Goal: Entertainment & Leisure: Browse casually

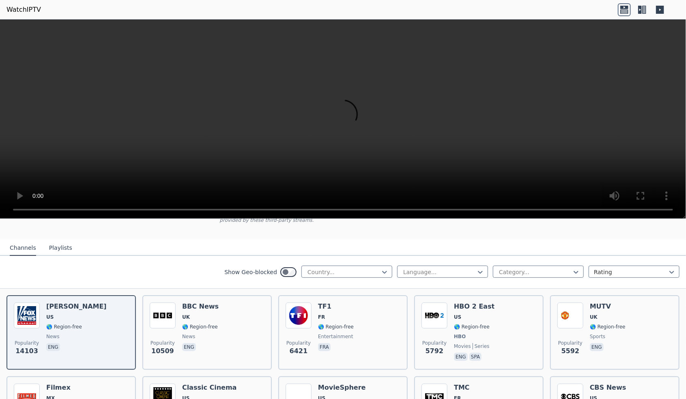
scroll to position [67, 0]
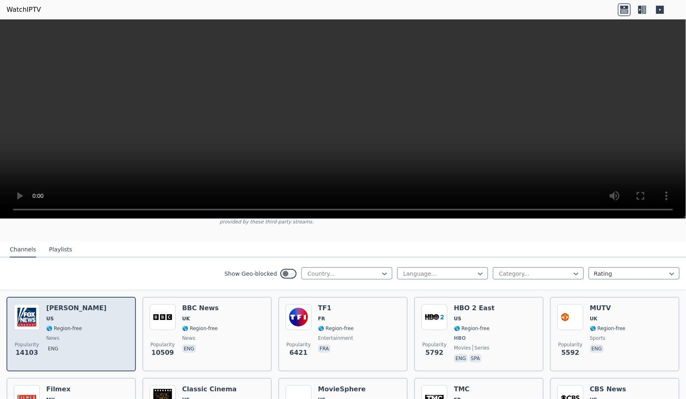
click at [60, 326] on div "[PERSON_NAME] US 🌎 Region-free news eng" at bounding box center [76, 334] width 60 height 60
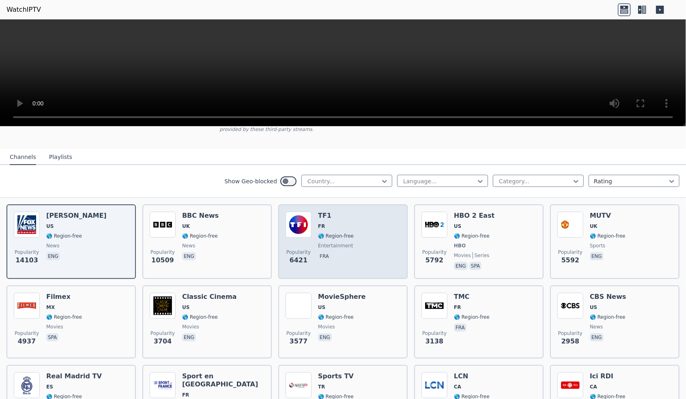
click at [311, 221] on div "Popularity 6421 TF1 FR 🌎 Region-free entertainment fra" at bounding box center [342, 242] width 115 height 60
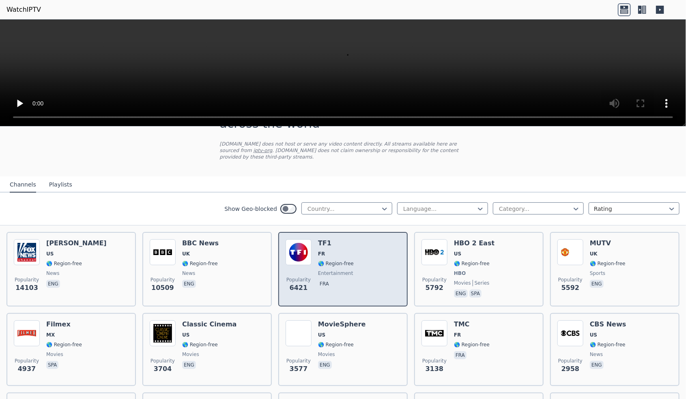
scroll to position [0, 0]
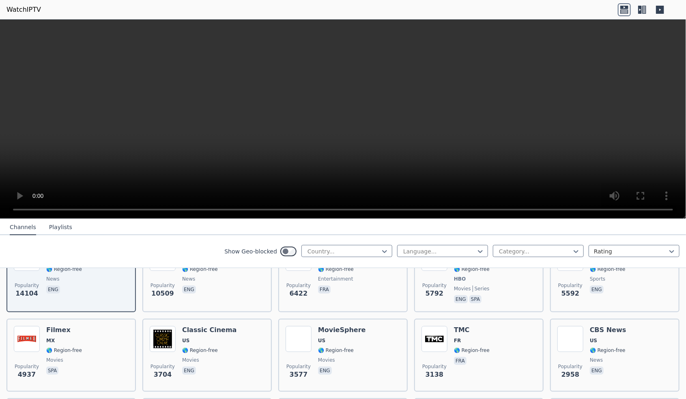
scroll to position [125, 0]
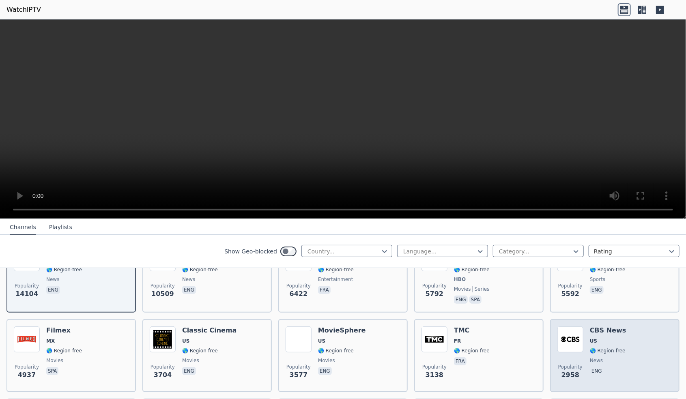
click at [604, 339] on div "CBS News US 🌎 Region-free news eng" at bounding box center [608, 355] width 36 height 58
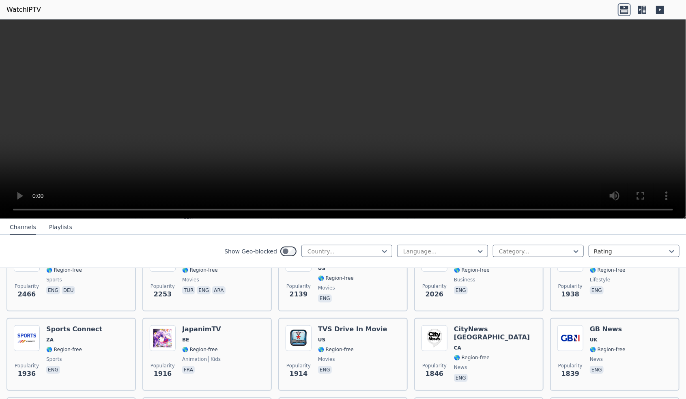
scroll to position [366, 0]
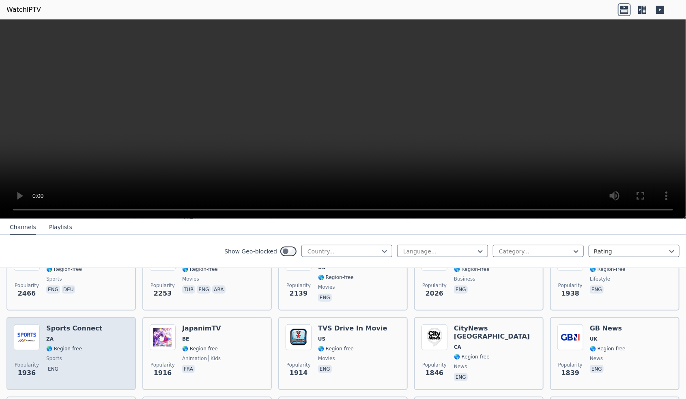
click at [44, 346] on div "Popularity 1936 Sports Connect ZA 🌎 Region-free sports eng" at bounding box center [71, 353] width 115 height 58
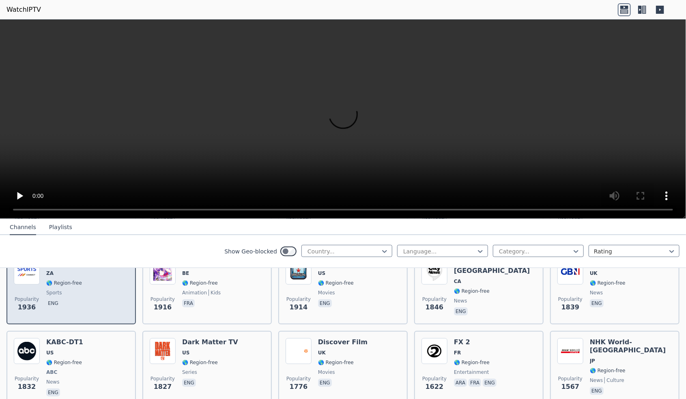
scroll to position [433, 0]
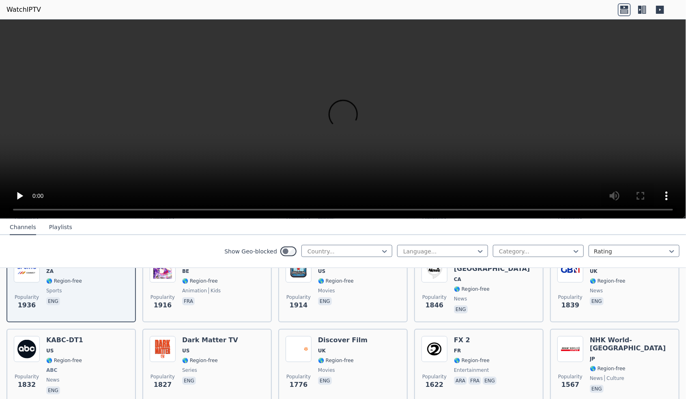
click at [53, 234] on button "Playlists" at bounding box center [60, 227] width 23 height 15
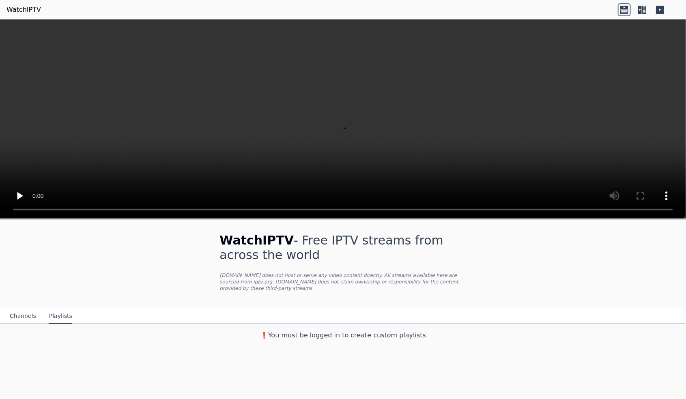
click at [19, 310] on button "Channels" at bounding box center [23, 316] width 26 height 15
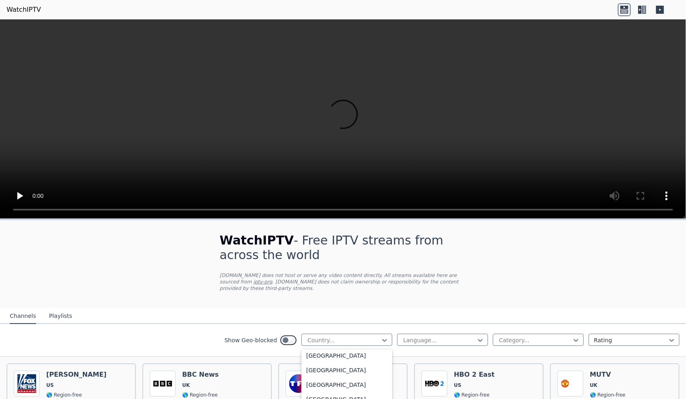
scroll to position [2215, 0]
click at [337, 378] on div "[GEOGRAPHIC_DATA]" at bounding box center [346, 385] width 91 height 15
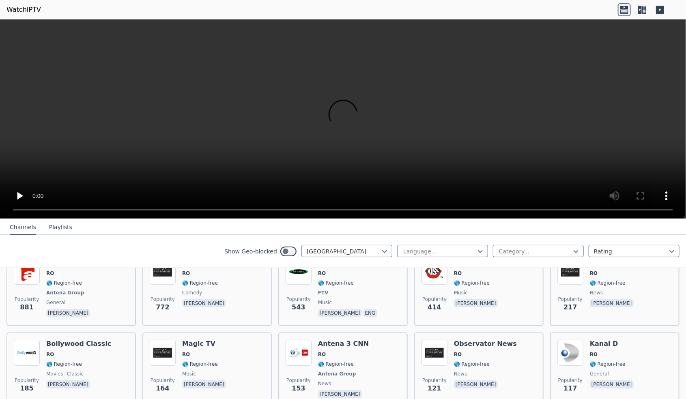
scroll to position [112, 0]
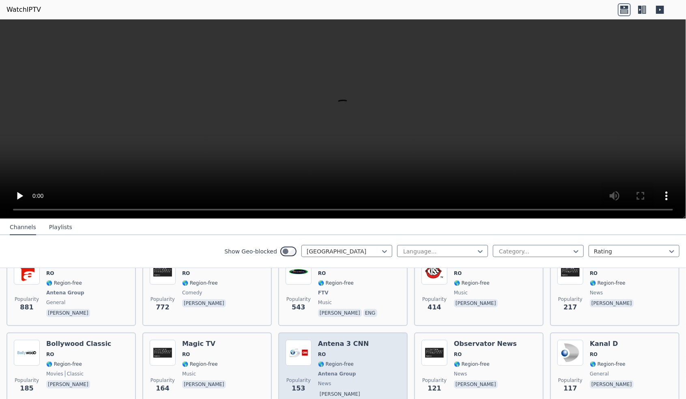
click at [332, 361] on span "🌎 Region-free" at bounding box center [336, 364] width 36 height 6
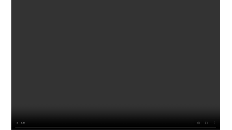
scroll to position [169, 0]
